Goal: Transaction & Acquisition: Purchase product/service

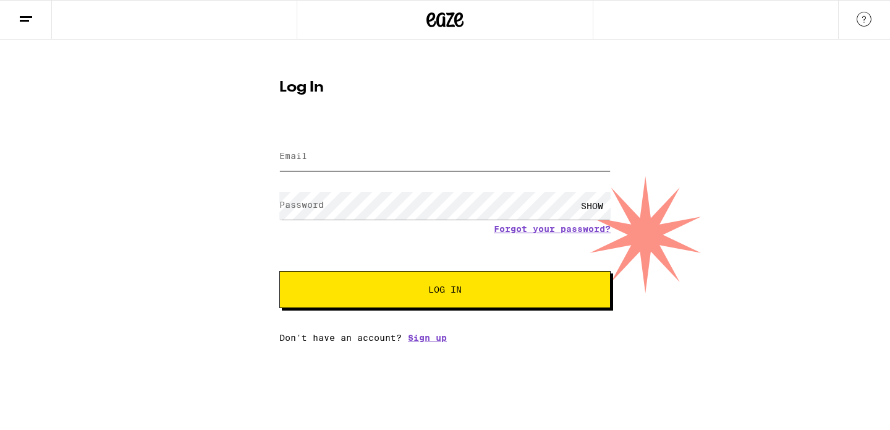
type input "[EMAIL_ADDRESS][PERSON_NAME][DOMAIN_NAME]"
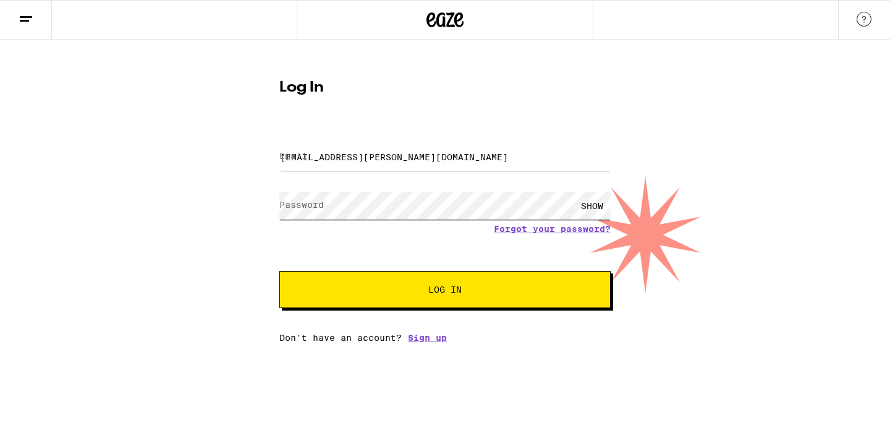
click at [445, 291] on button "Log In" at bounding box center [444, 289] width 331 height 37
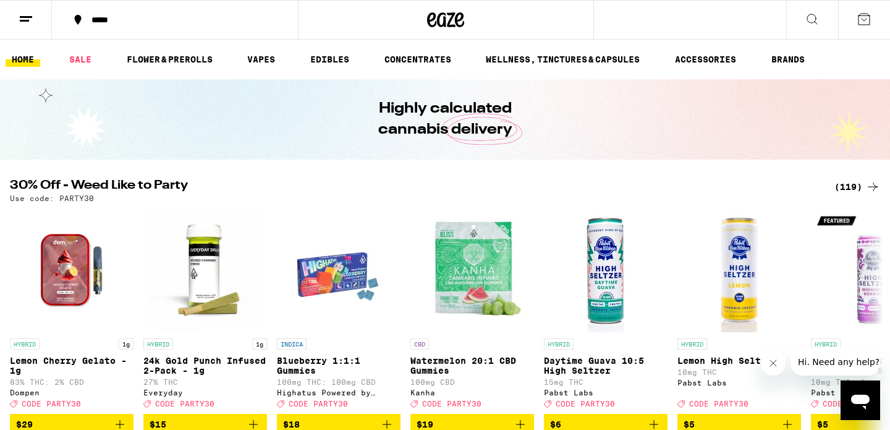
click at [864, 190] on div "(119)" at bounding box center [858, 186] width 46 height 15
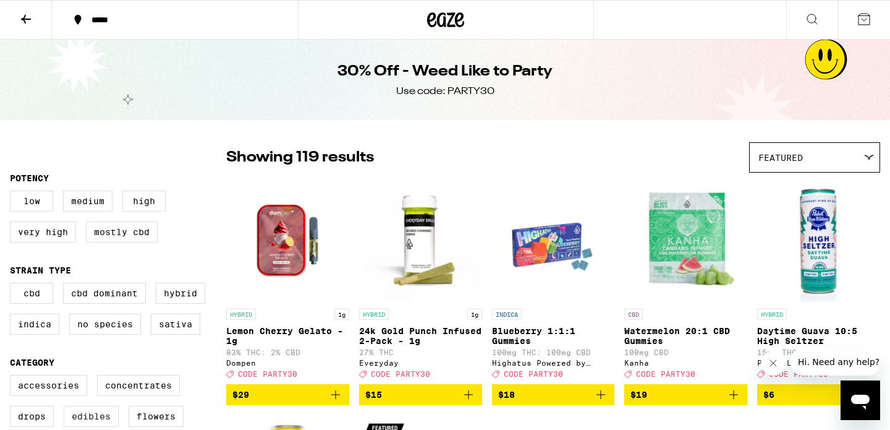
click at [103, 418] on label "Edibles" at bounding box center [91, 416] width 55 height 21
click at [13, 377] on input "Edibles" at bounding box center [12, 376] width 1 height 1
checkbox input "true"
